Goal: Task Accomplishment & Management: Complete application form

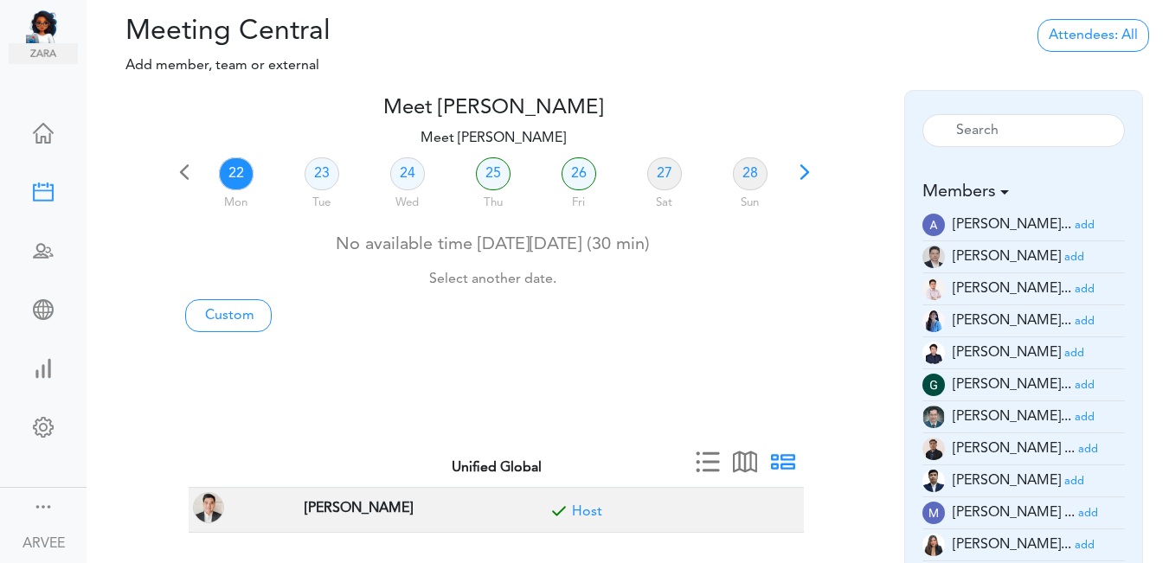
scroll to position [50, 0]
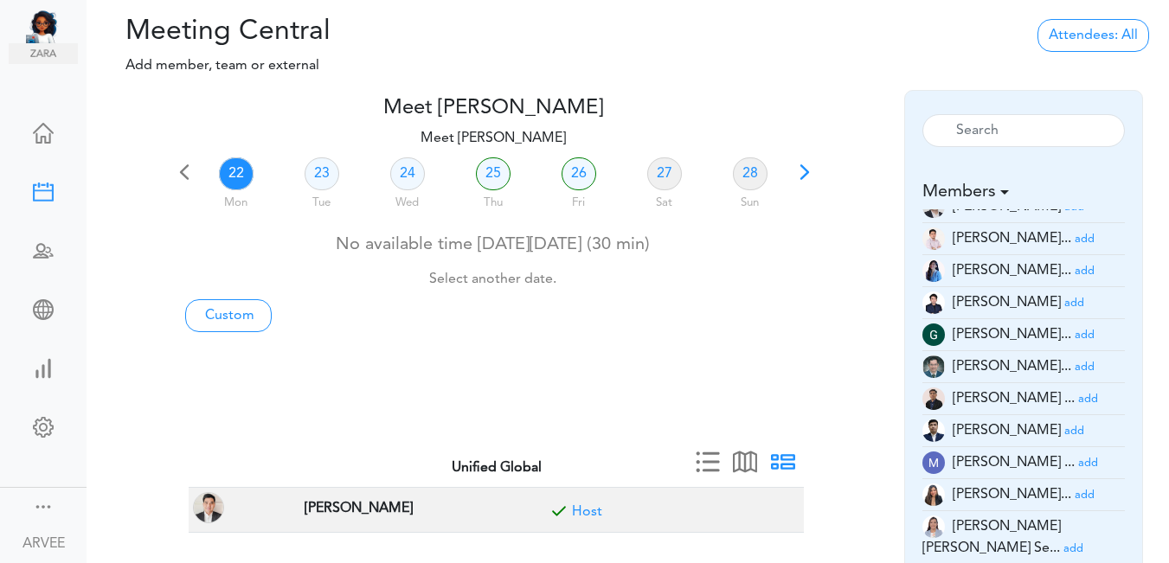
click at [807, 172] on span at bounding box center [805, 178] width 24 height 24
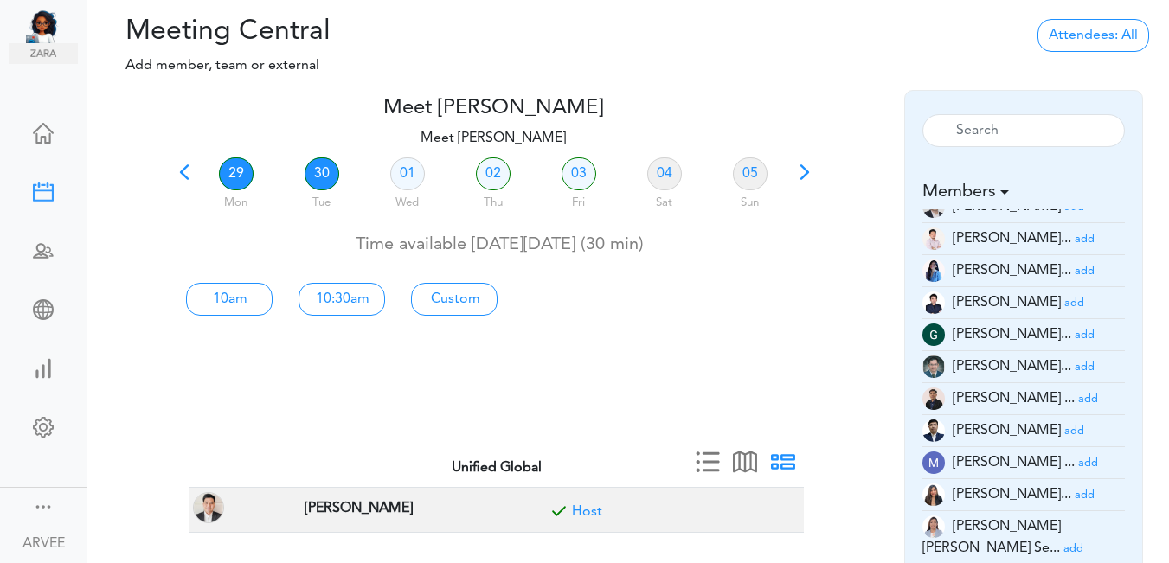
click at [317, 174] on link "30" at bounding box center [322, 173] width 35 height 33
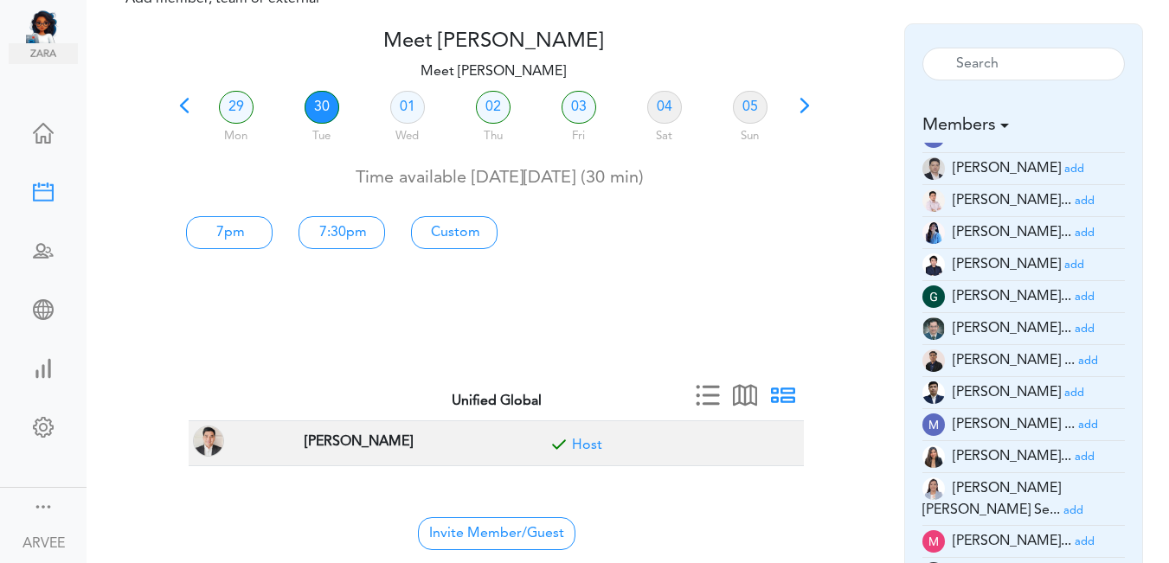
scroll to position [18, 0]
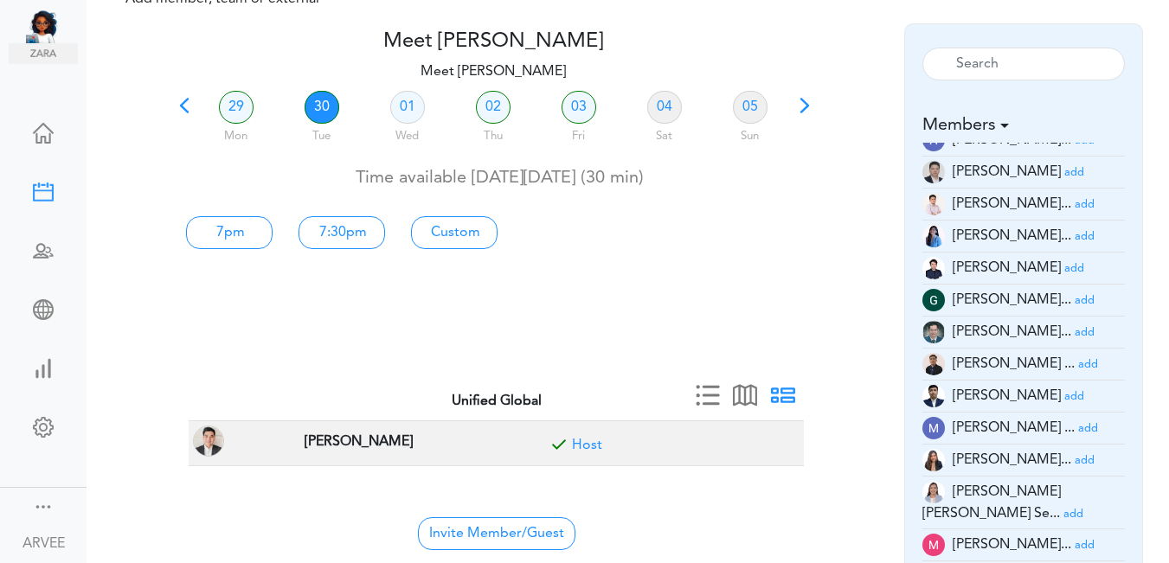
click at [1064, 172] on small "add" at bounding box center [1074, 172] width 20 height 11
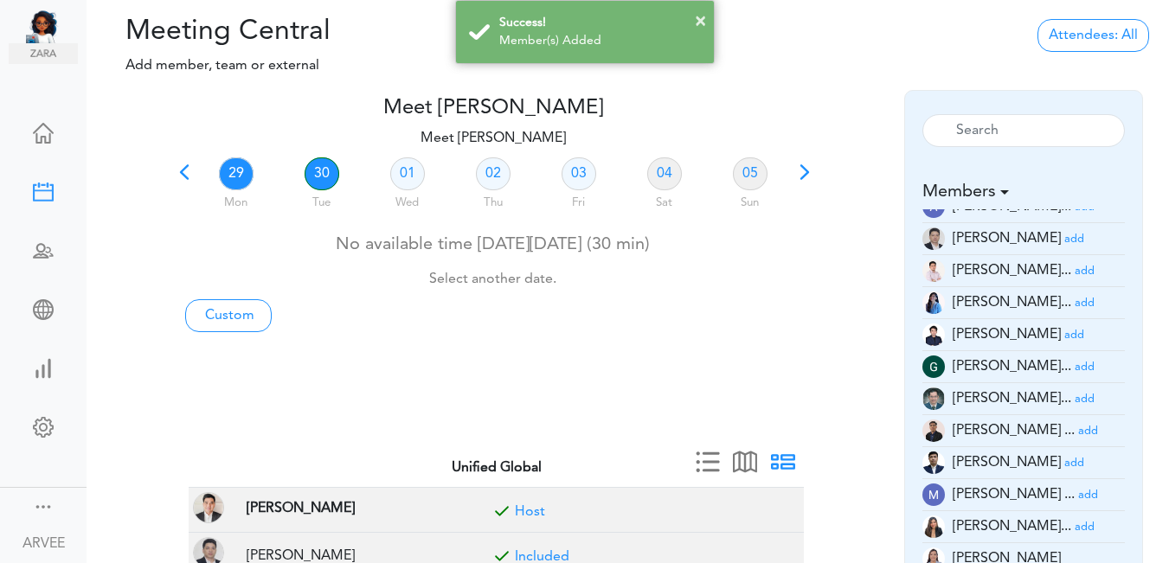
click at [318, 170] on link "30" at bounding box center [322, 173] width 35 height 33
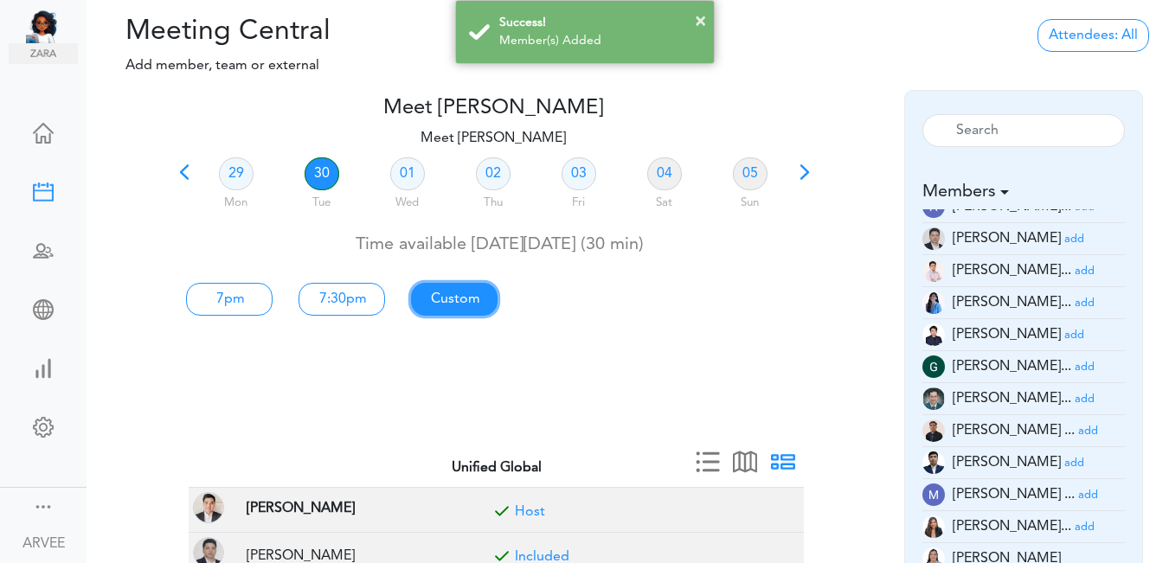
click at [473, 296] on link "Custom" at bounding box center [454, 299] width 87 height 33
type input "Meet [PERSON_NAME]"
type input "[URL][DOMAIN_NAME][SECURITY_DATA]"
type input "[DATE]T19:00"
type input "[DATE]T19:30"
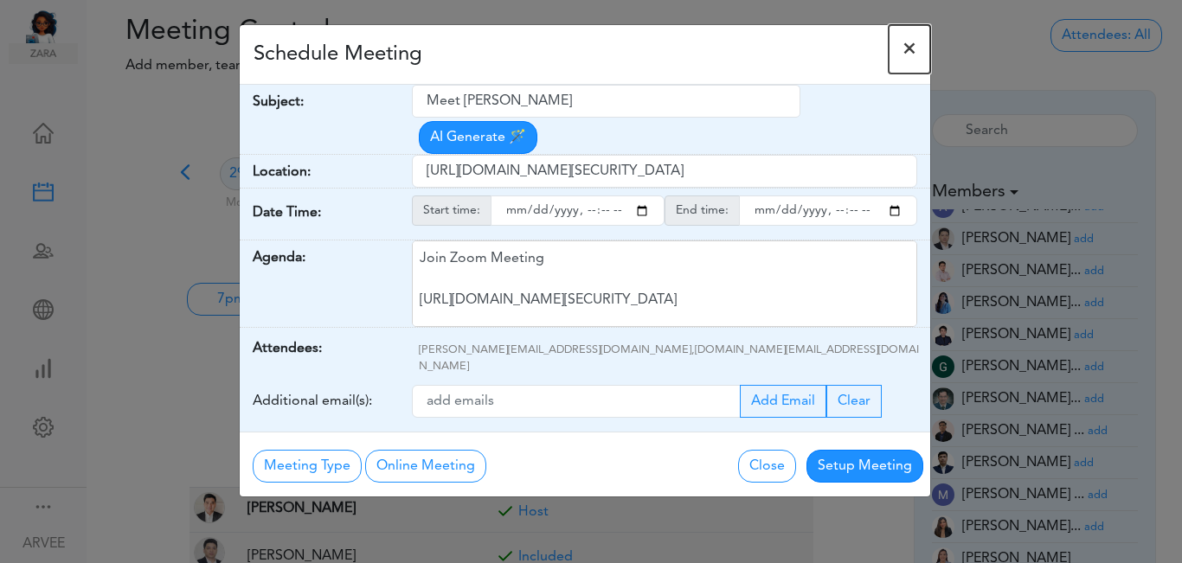
click at [910, 49] on span "×" at bounding box center [909, 49] width 14 height 21
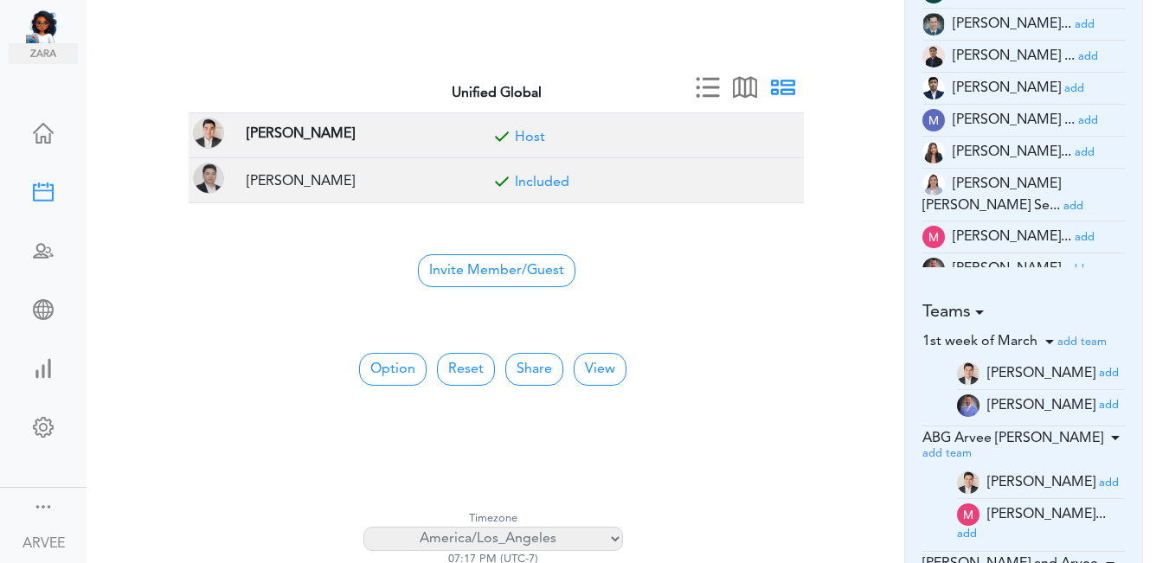
scroll to position [370, 0]
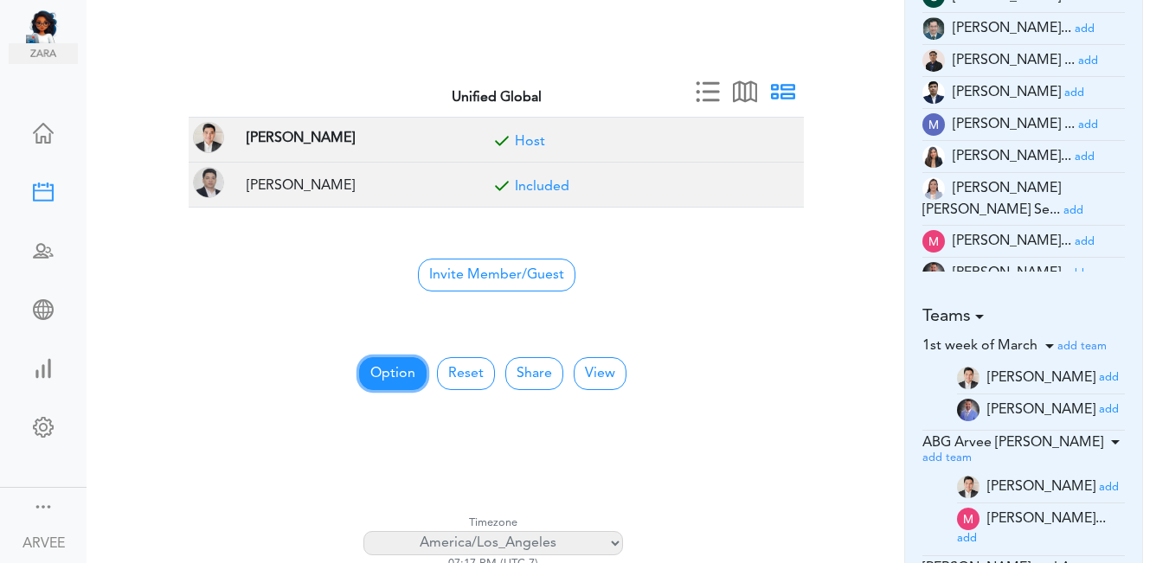
click at [390, 370] on button "Option" at bounding box center [392, 373] width 67 height 33
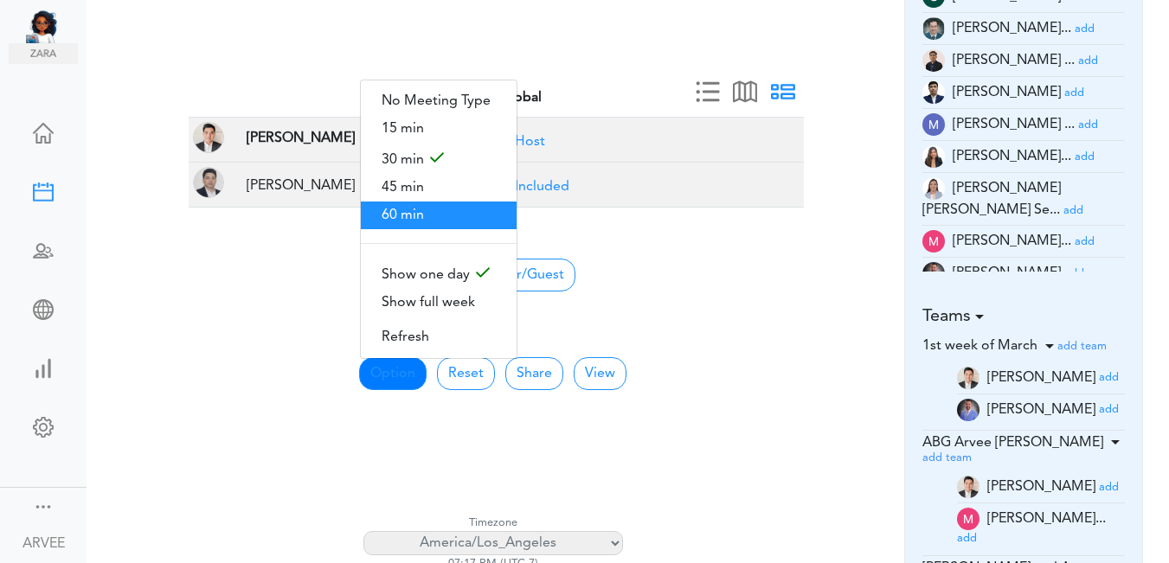
drag, startPoint x: 426, startPoint y: 204, endPoint x: 531, endPoint y: 223, distance: 107.3
click at [425, 204] on span "60 min" at bounding box center [439, 216] width 156 height 28
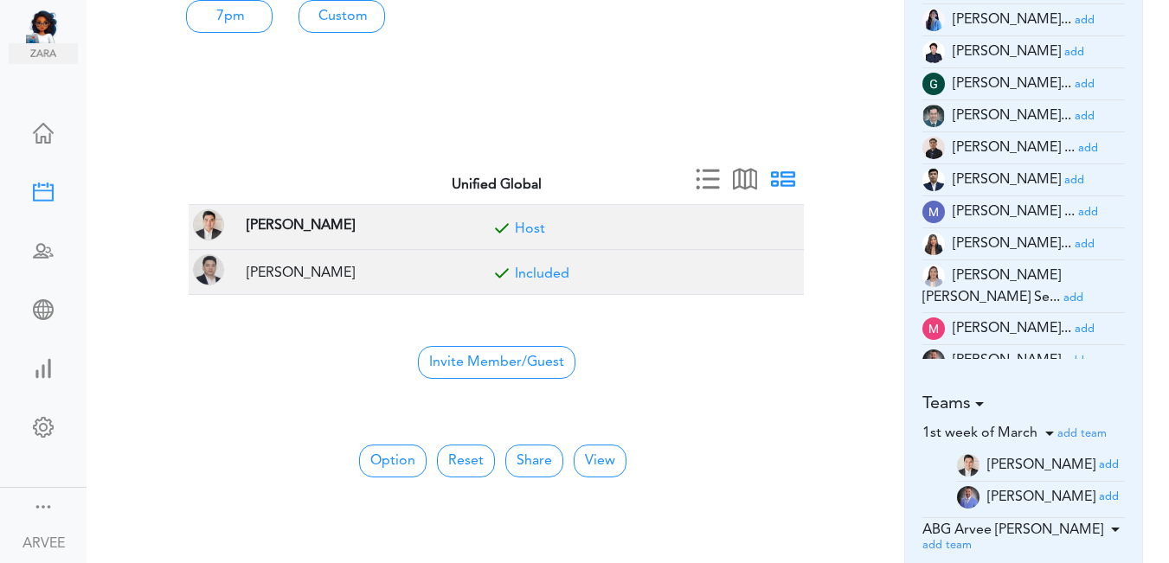
scroll to position [0, 0]
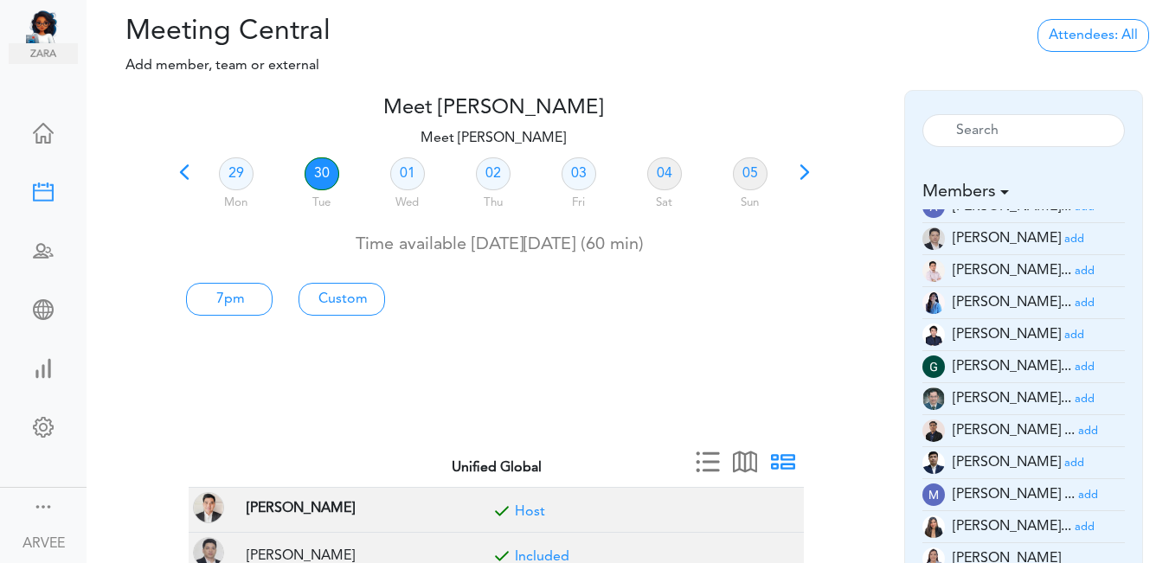
click at [321, 169] on link "30" at bounding box center [322, 173] width 35 height 33
click at [342, 295] on link "Custom" at bounding box center [342, 299] width 87 height 33
type input "Meet [PERSON_NAME]"
type input "[URL][DOMAIN_NAME][SECURITY_DATA]"
type input "[DATE]T19:00"
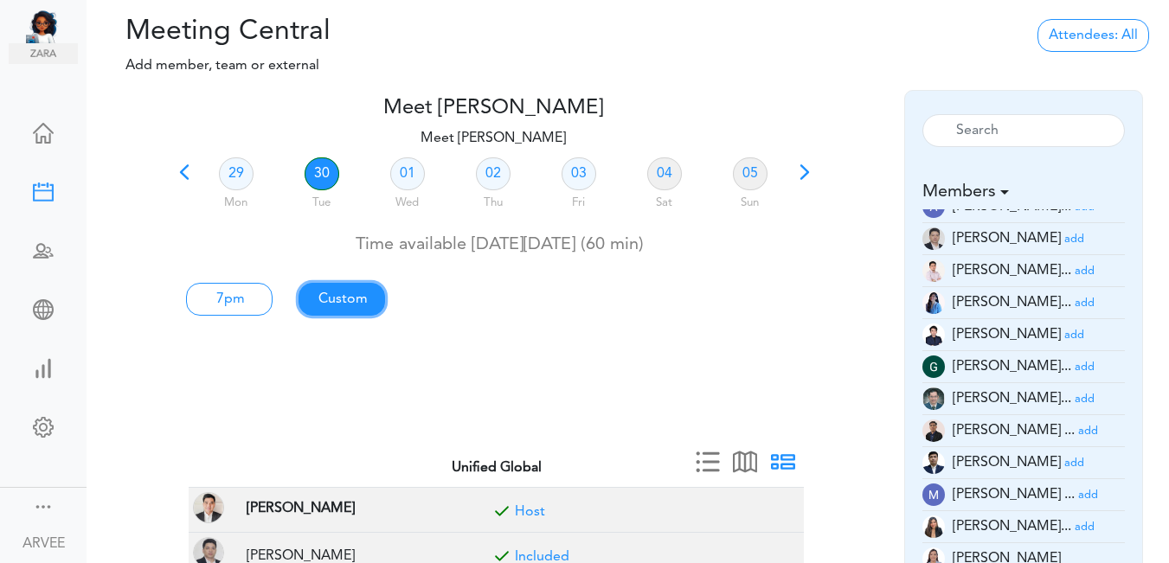
type input "[DATE]T20:00"
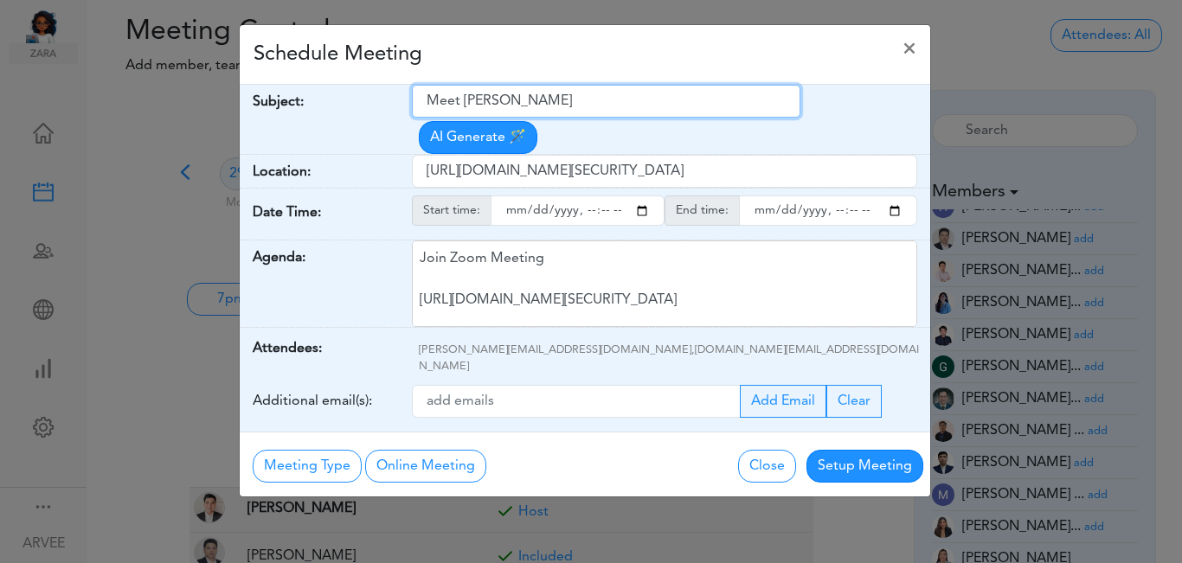
drag, startPoint x: 427, startPoint y: 100, endPoint x: 565, endPoint y: 117, distance: 139.5
click at [608, 104] on input "Meet [PERSON_NAME]" at bounding box center [606, 101] width 389 height 33
paste input "[CLIENT CALL] [PERSON_NAME]"
type input "[CLIENT CALL] [PERSON_NAME]"
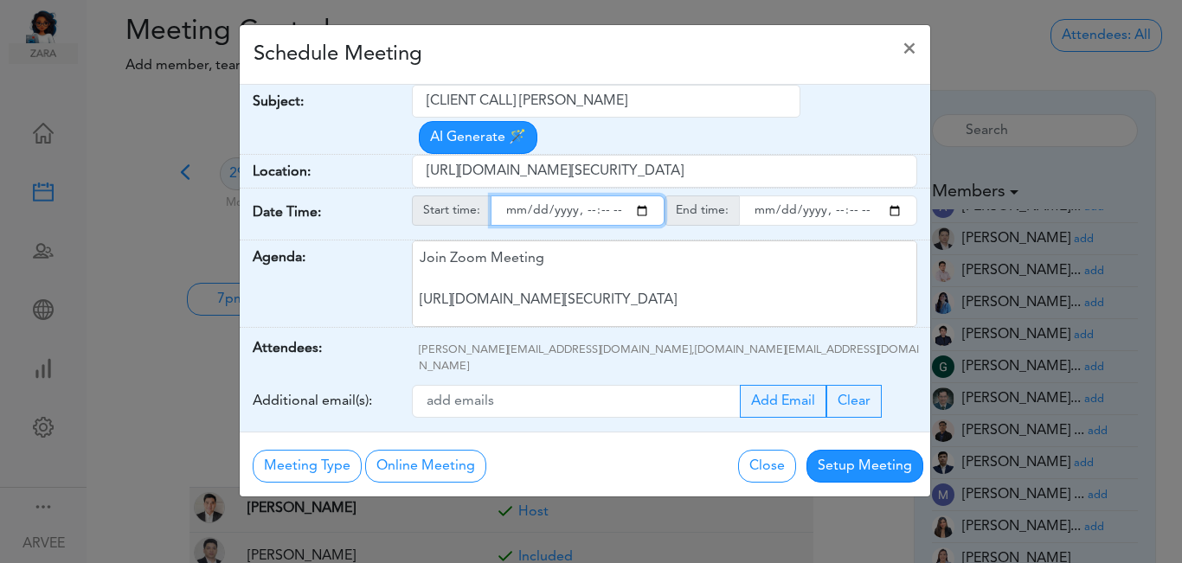
click at [645, 196] on input "starttime" at bounding box center [578, 211] width 174 height 30
click at [581, 196] on input "starttime" at bounding box center [578, 211] width 174 height 30
type input "[DATE]T17:00"
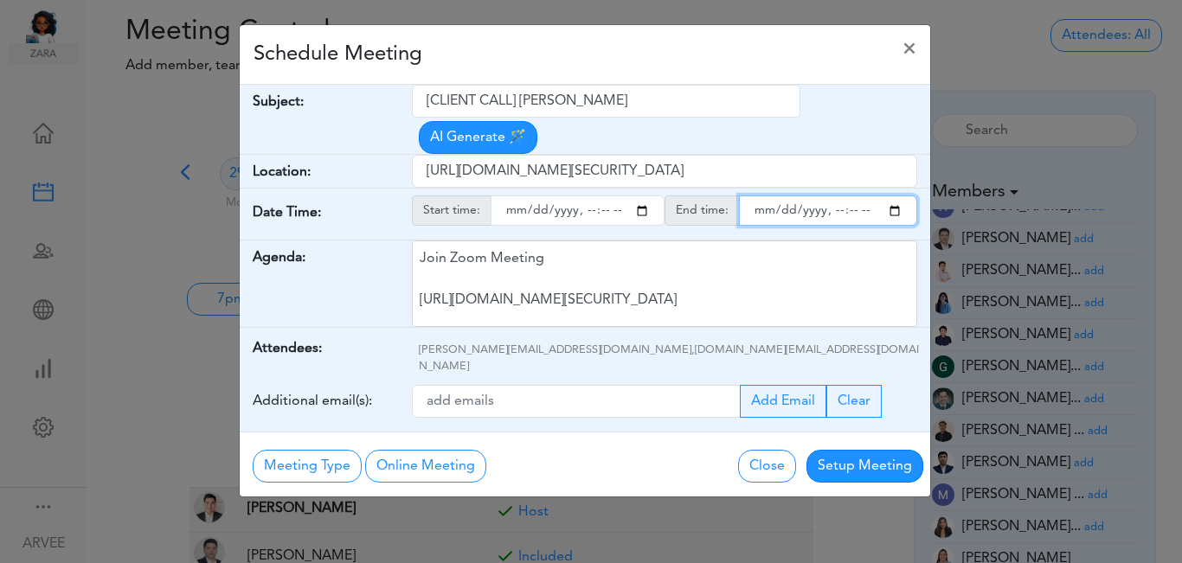
click at [890, 196] on input "endtime" at bounding box center [828, 211] width 178 height 30
click at [831, 196] on input "endtime" at bounding box center [828, 211] width 178 height 30
type input "[DATE]T18:00"
click at [563, 61] on div "Schedule Meeting ×" at bounding box center [585, 55] width 690 height 60
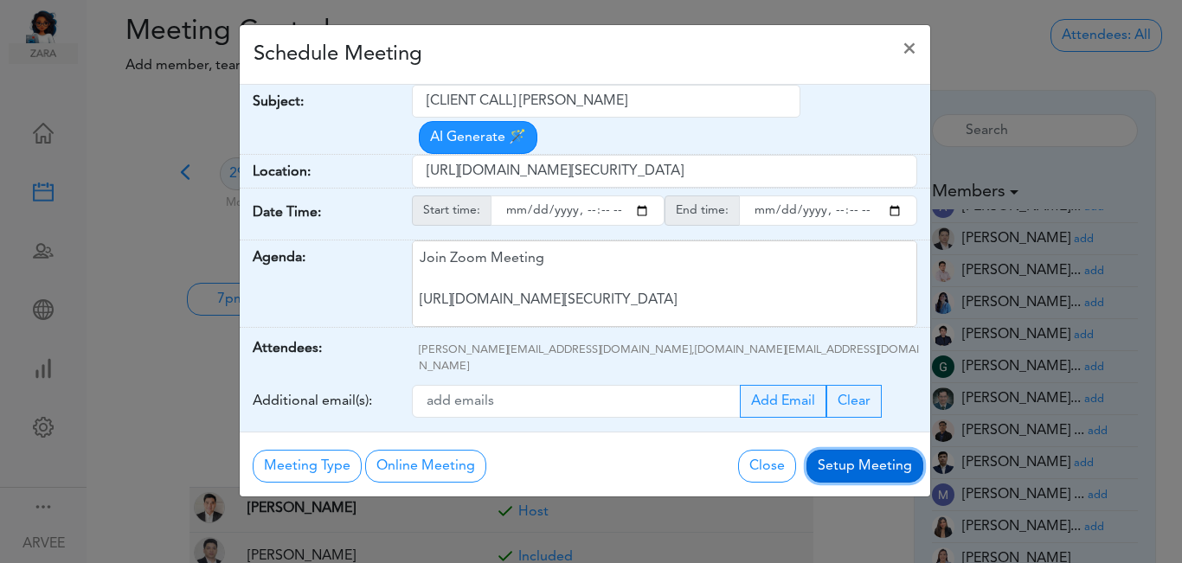
click at [863, 450] on button "Setup Meeting" at bounding box center [864, 466] width 117 height 33
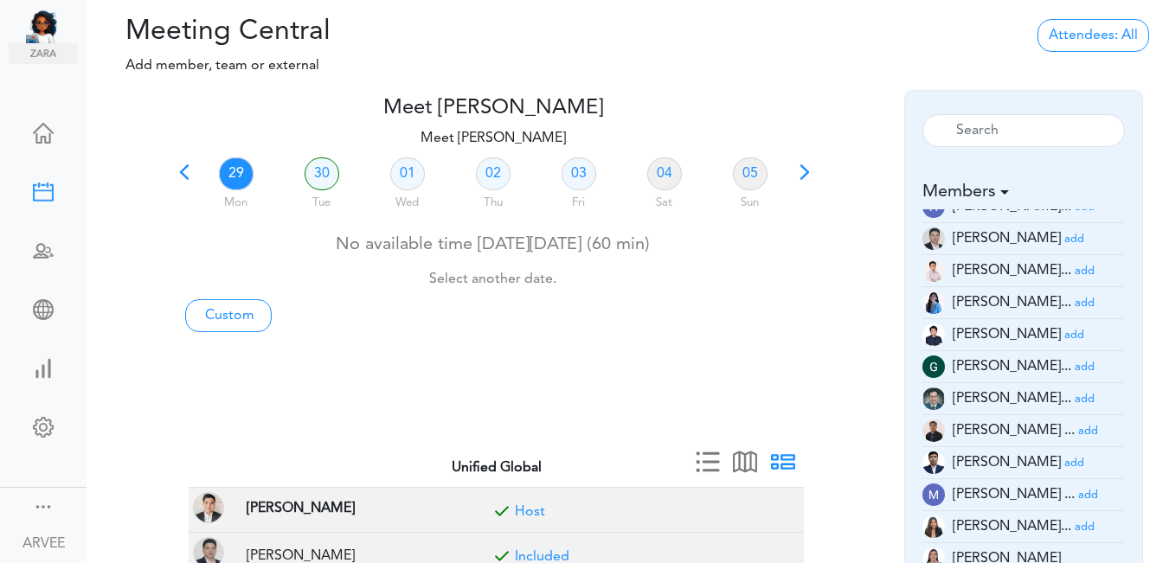
click at [183, 176] on span at bounding box center [184, 178] width 24 height 24
click at [579, 170] on link "26" at bounding box center [579, 173] width 35 height 33
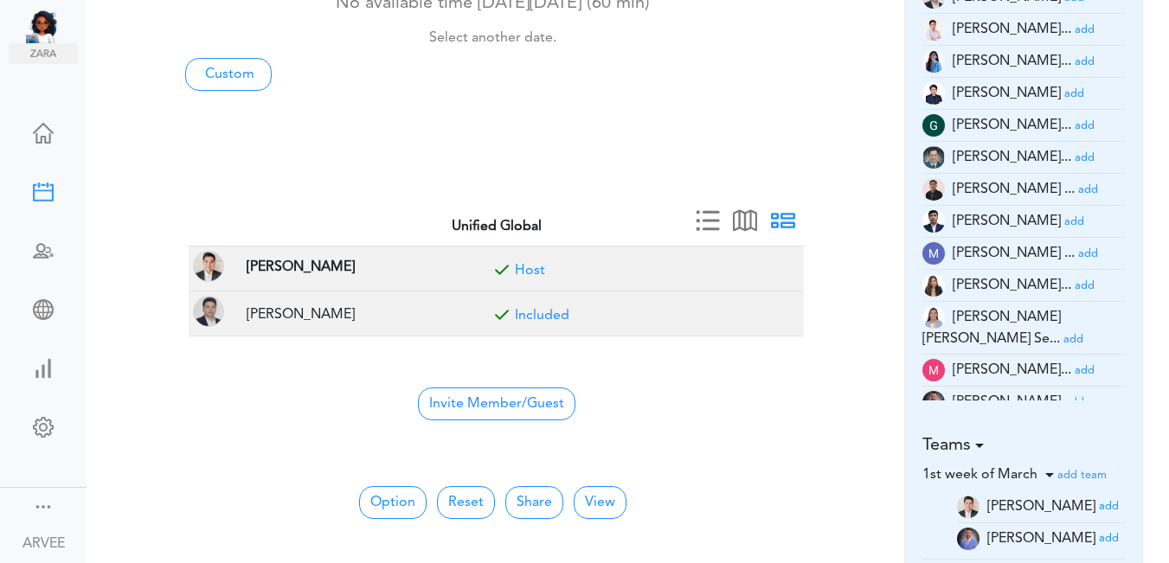
scroll to position [269, 0]
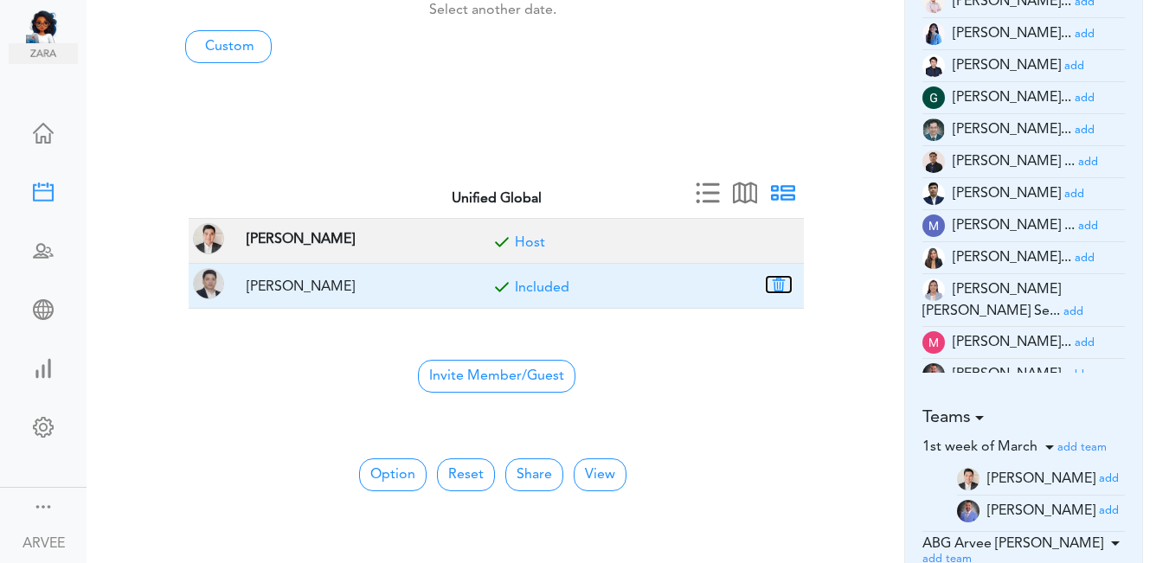
click at [779, 282] on button "button" at bounding box center [779, 285] width 24 height 16
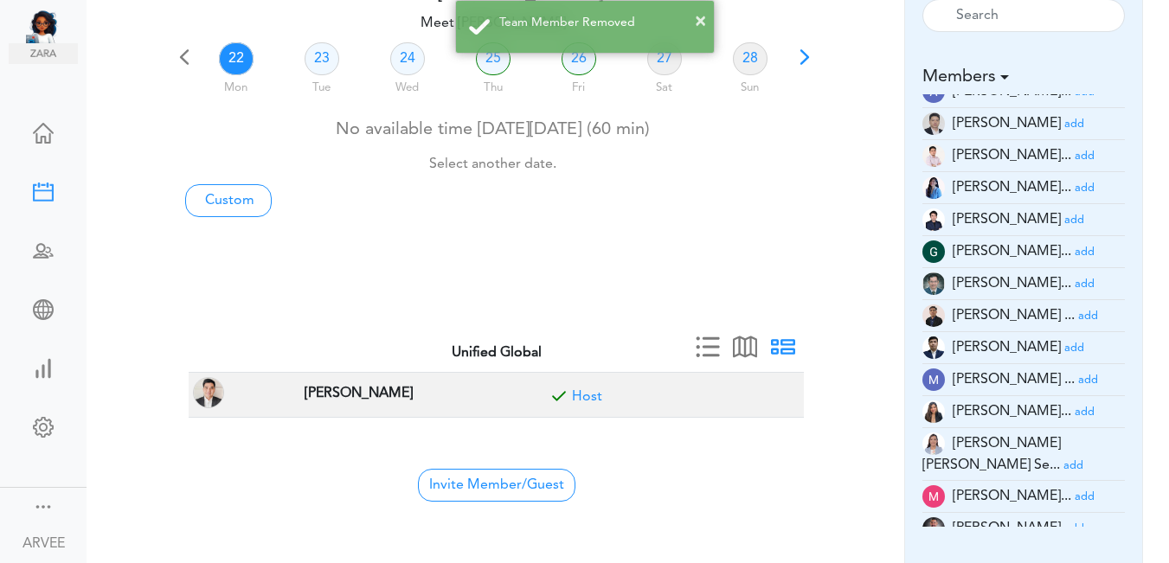
scroll to position [117, 0]
click at [1075, 152] on small "add" at bounding box center [1085, 154] width 20 height 11
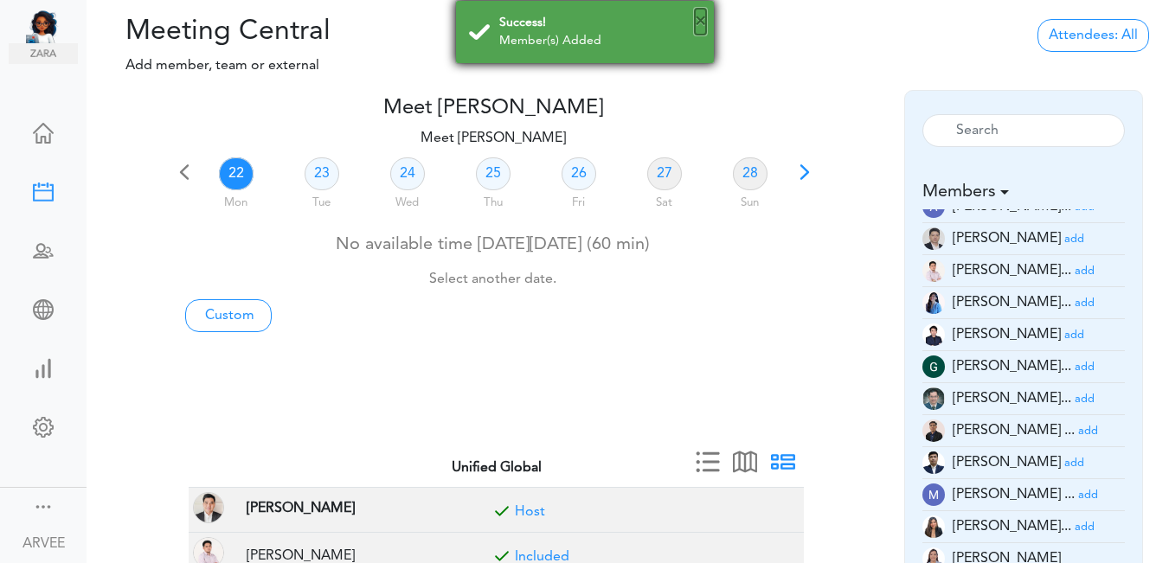
click at [697, 23] on button "×" at bounding box center [700, 22] width 11 height 26
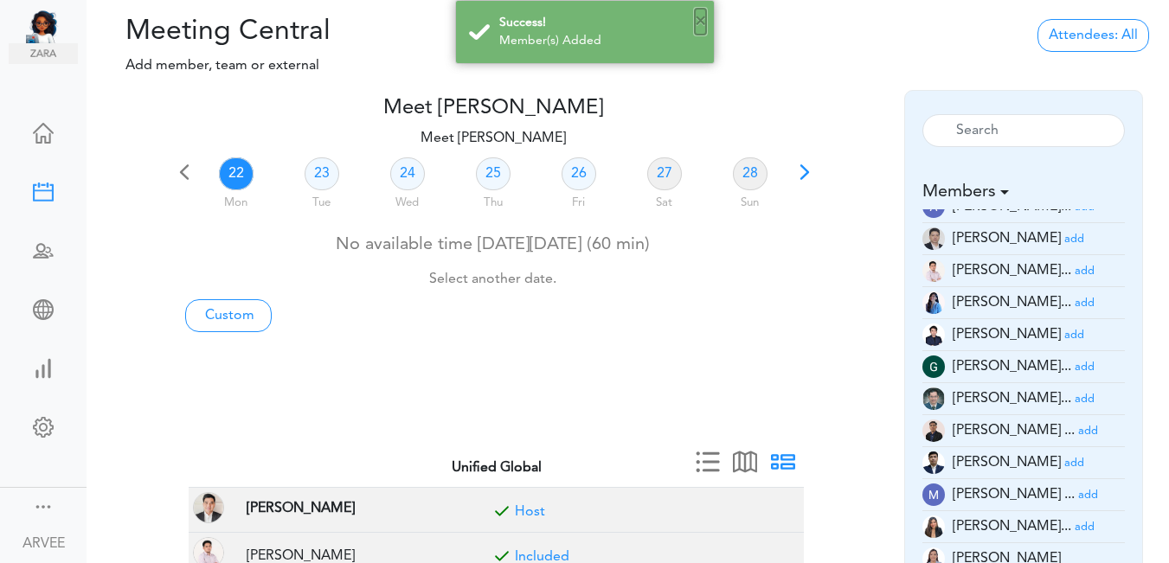
click at [701, 26] on button "×" at bounding box center [700, 22] width 11 height 26
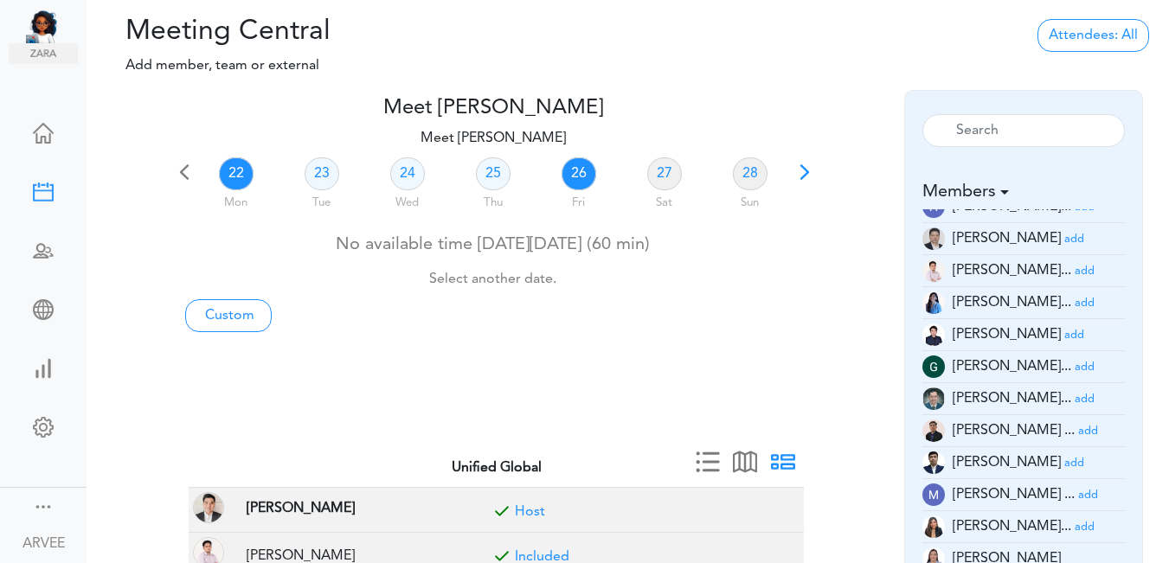
click at [568, 170] on link "26" at bounding box center [579, 173] width 35 height 33
click at [224, 321] on link "Custom" at bounding box center [228, 315] width 87 height 33
type input "Meet [PERSON_NAME]"
type input "[URL][DOMAIN_NAME][SECURITY_DATA]"
type input "[DATE]T19:00"
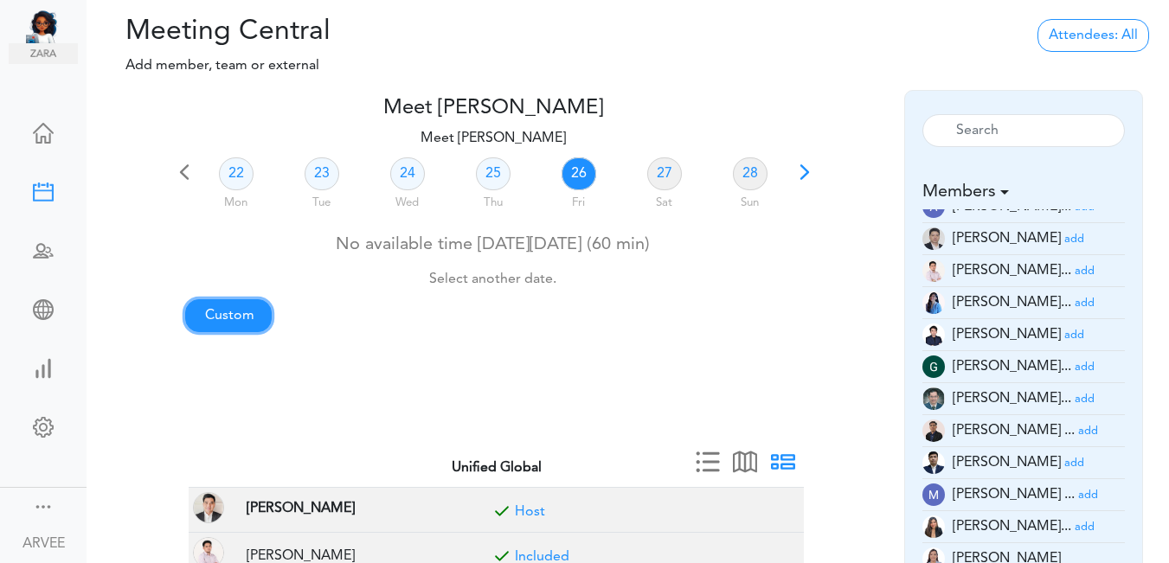
type input "[DATE]T19:30"
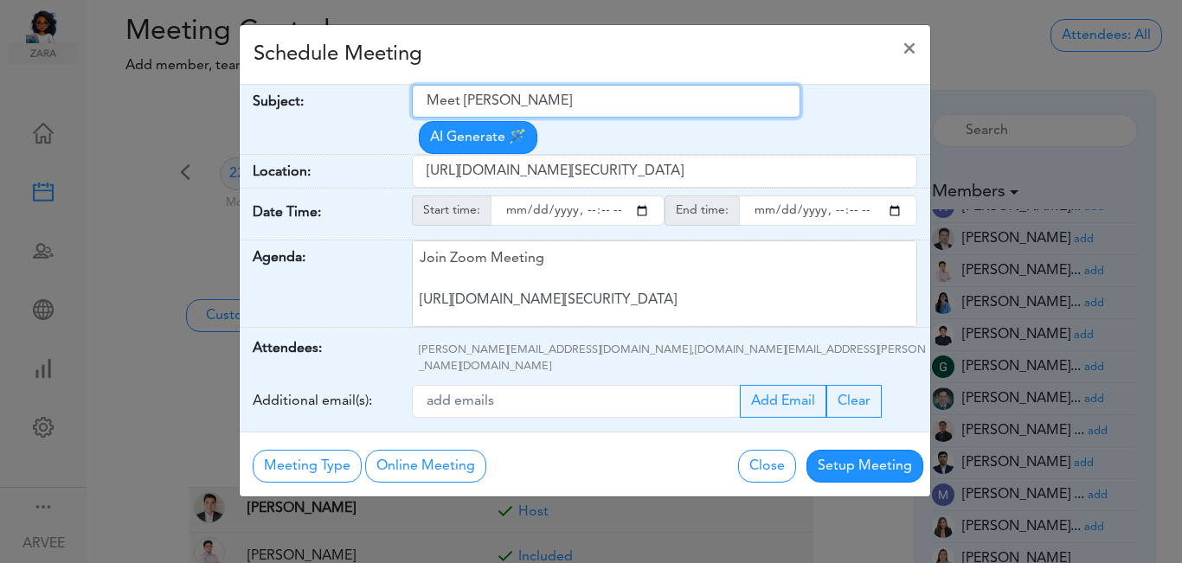
drag, startPoint x: 428, startPoint y: 102, endPoint x: 630, endPoint y: 100, distance: 201.6
click at [633, 100] on input "Meet [PERSON_NAME]" at bounding box center [606, 101] width 389 height 33
paste input "TWE x [PERSON_NAME] | 2024 Tax Return Update"
type input "TWE x [PERSON_NAME] | 2024 Tax Return Update"
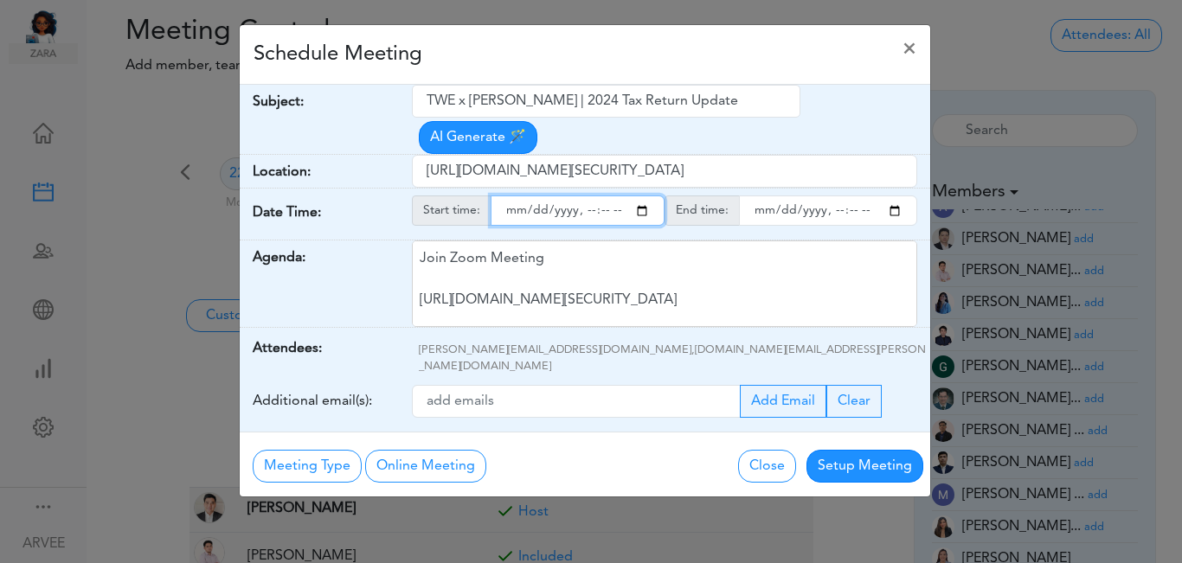
click at [640, 196] on input "starttime" at bounding box center [578, 211] width 174 height 30
click at [582, 196] on input "starttime" at bounding box center [578, 211] width 174 height 30
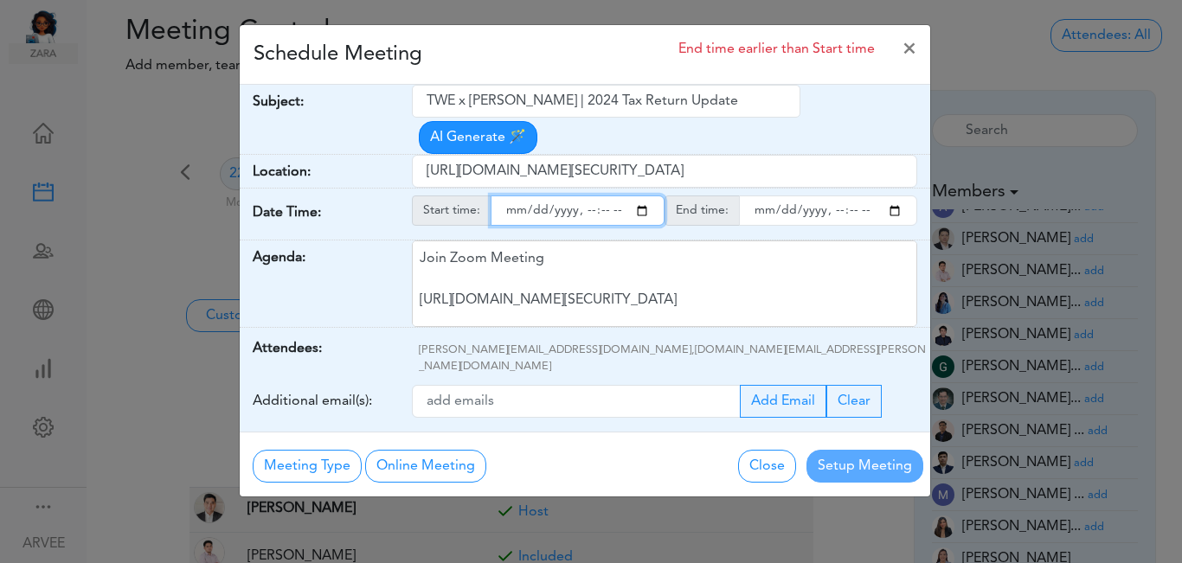
type input "[DATE]T11:00"
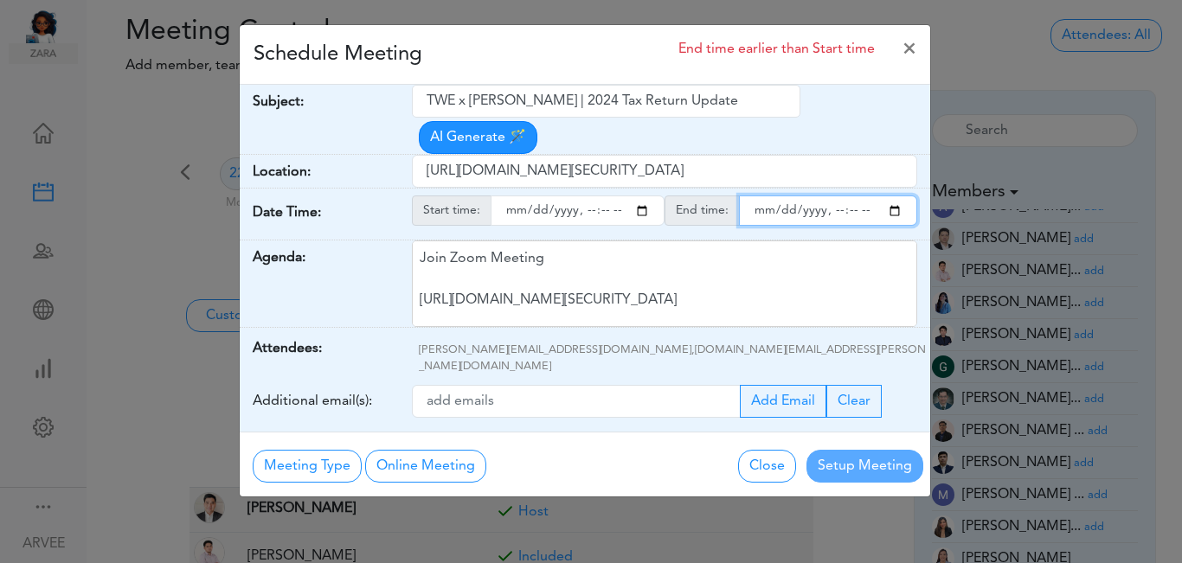
click at [892, 196] on input "endtime" at bounding box center [828, 211] width 178 height 30
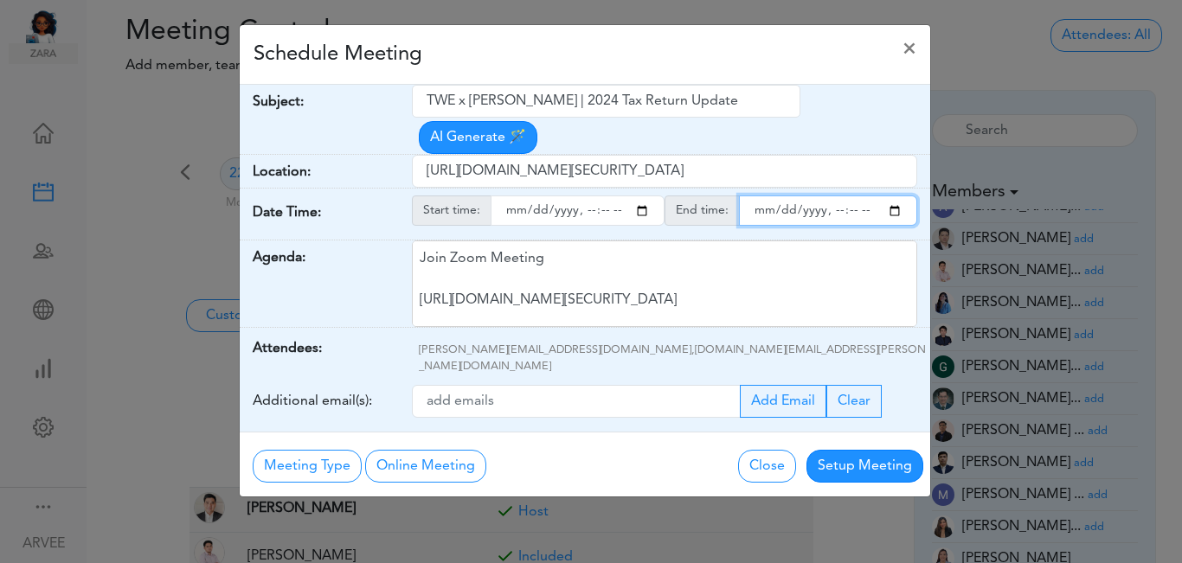
click at [835, 196] on input "endtime" at bounding box center [828, 211] width 178 height 30
type input "[DATE]T12:00"
click at [682, 66] on div "Schedule Meeting ×" at bounding box center [585, 55] width 690 height 60
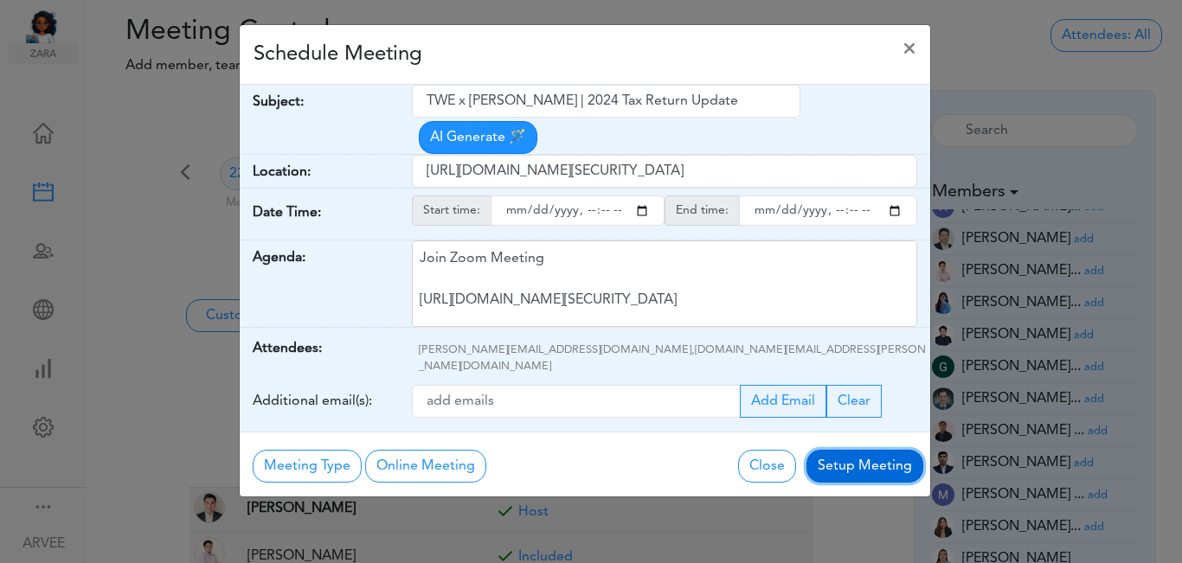
click at [880, 450] on button "Setup Meeting" at bounding box center [864, 466] width 117 height 33
